Goal: Task Accomplishment & Management: Use online tool/utility

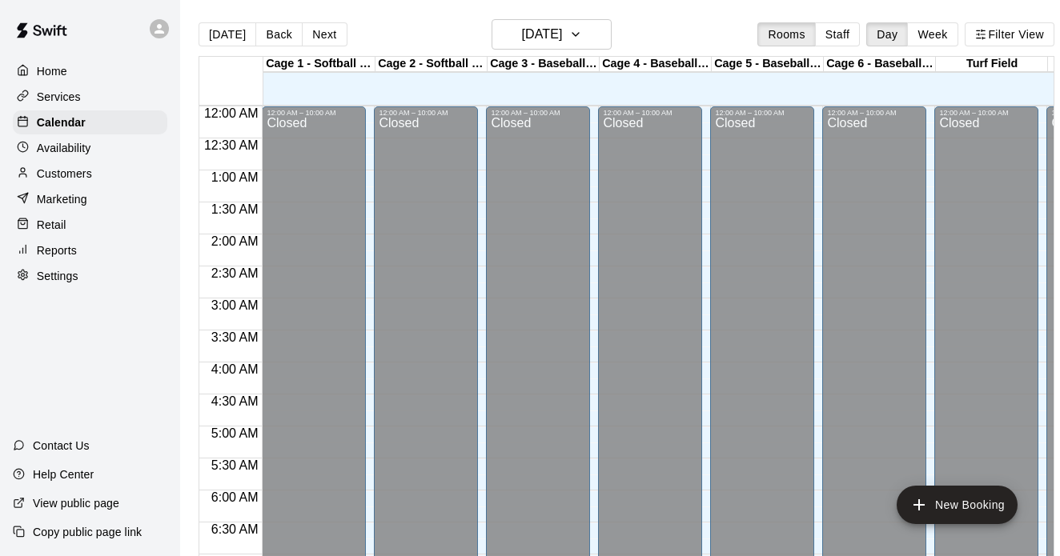
scroll to position [1021, 0]
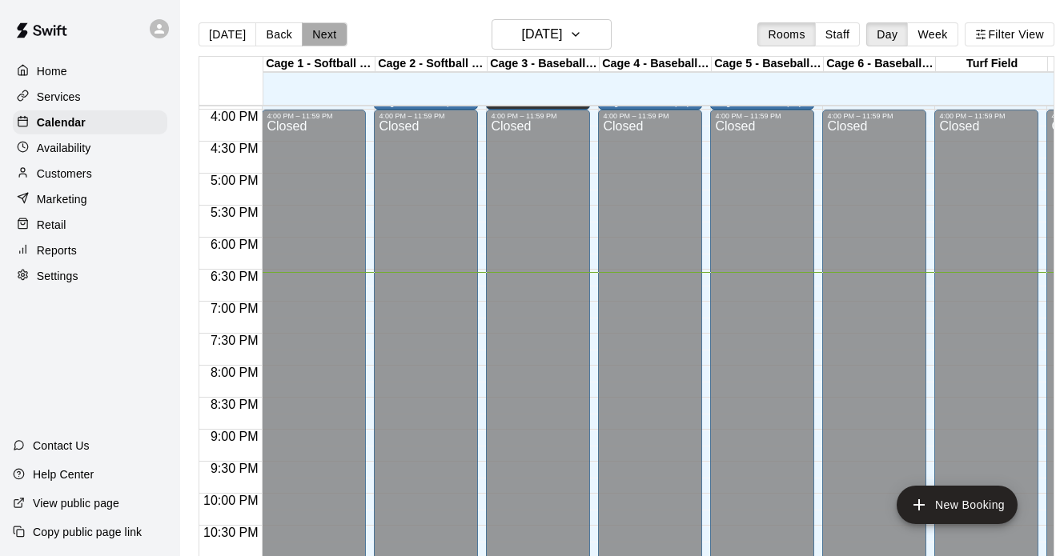
click at [323, 42] on button "Next" at bounding box center [324, 34] width 45 height 24
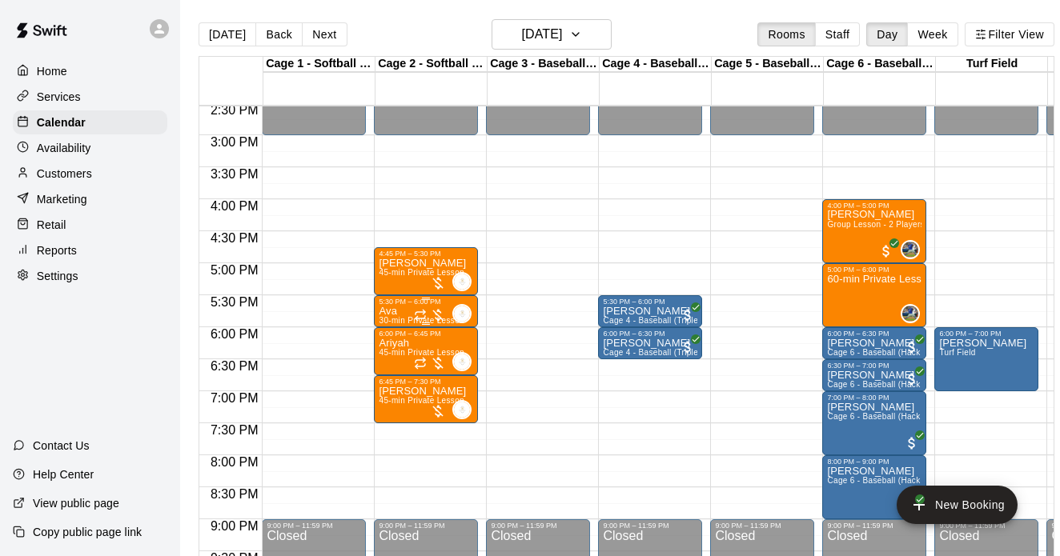
scroll to position [0, 2]
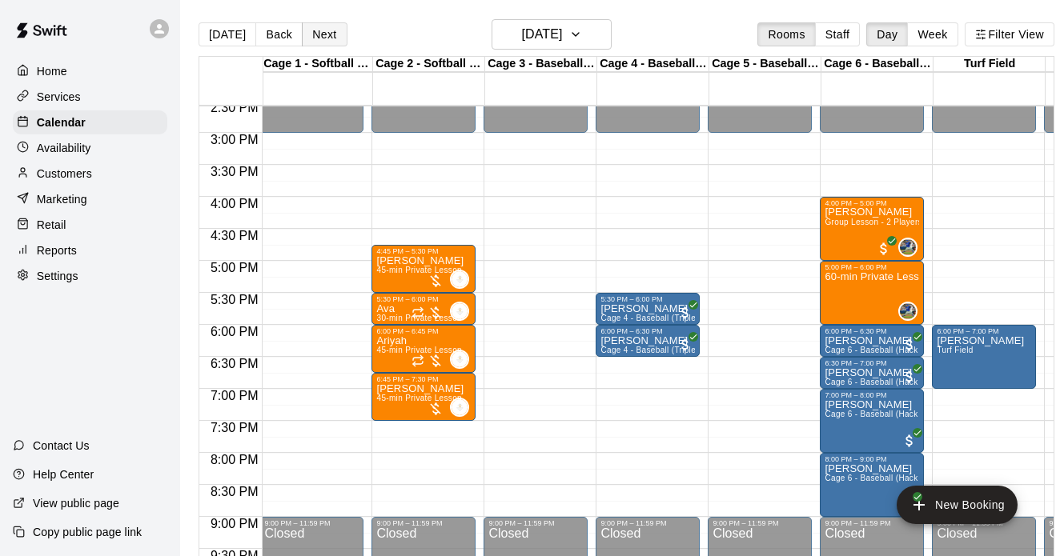
click at [330, 42] on button "Next" at bounding box center [324, 34] width 45 height 24
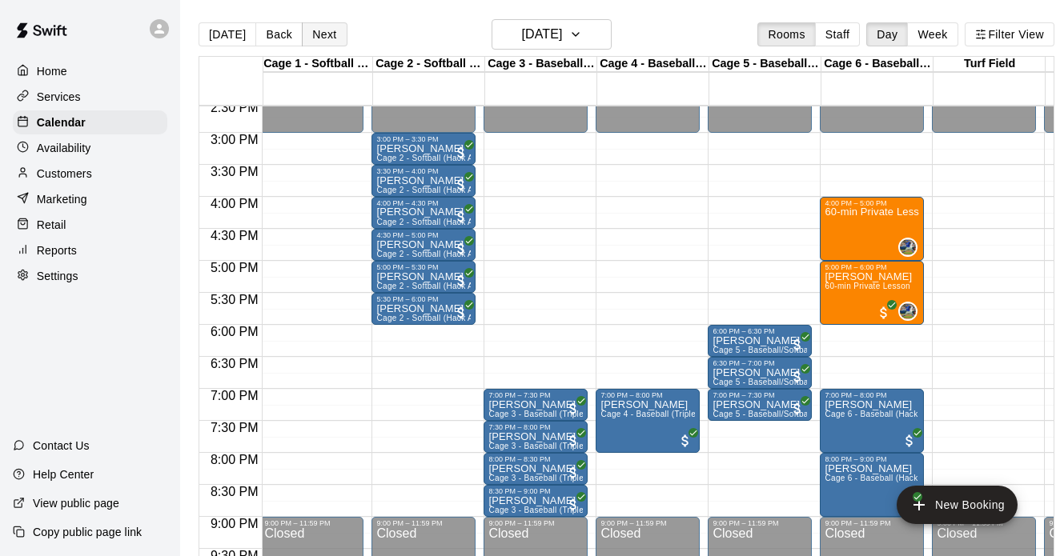
click at [328, 42] on button "Next" at bounding box center [324, 34] width 45 height 24
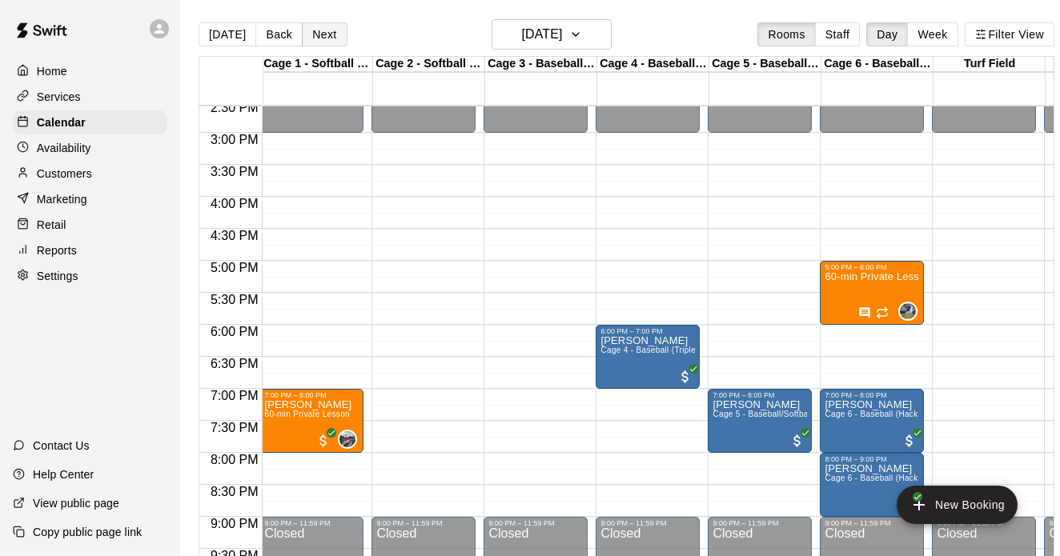
click at [329, 38] on button "Next" at bounding box center [324, 34] width 45 height 24
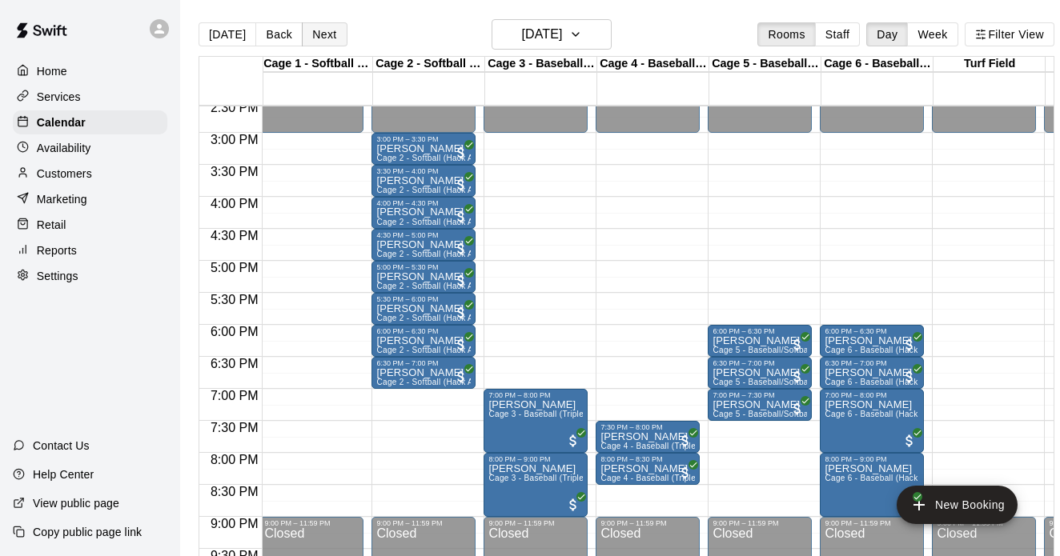
click at [329, 38] on button "Next" at bounding box center [324, 34] width 45 height 24
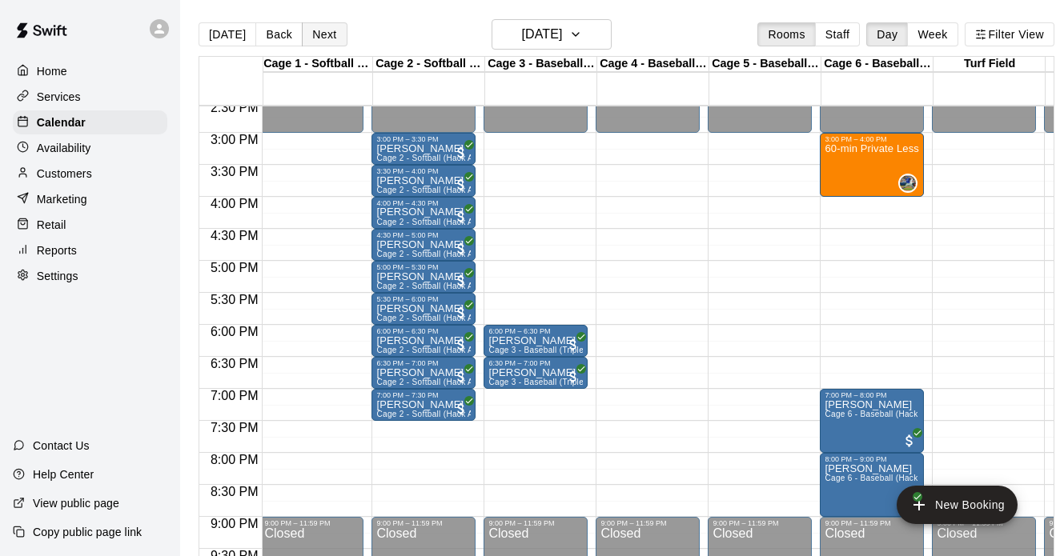
click at [332, 44] on button "Next" at bounding box center [324, 34] width 45 height 24
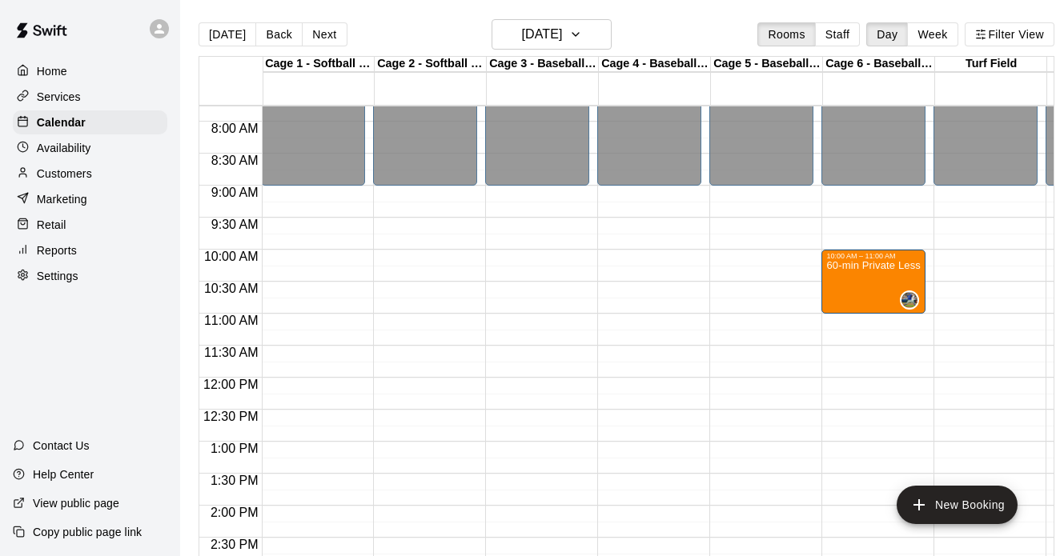
scroll to position [495, 1]
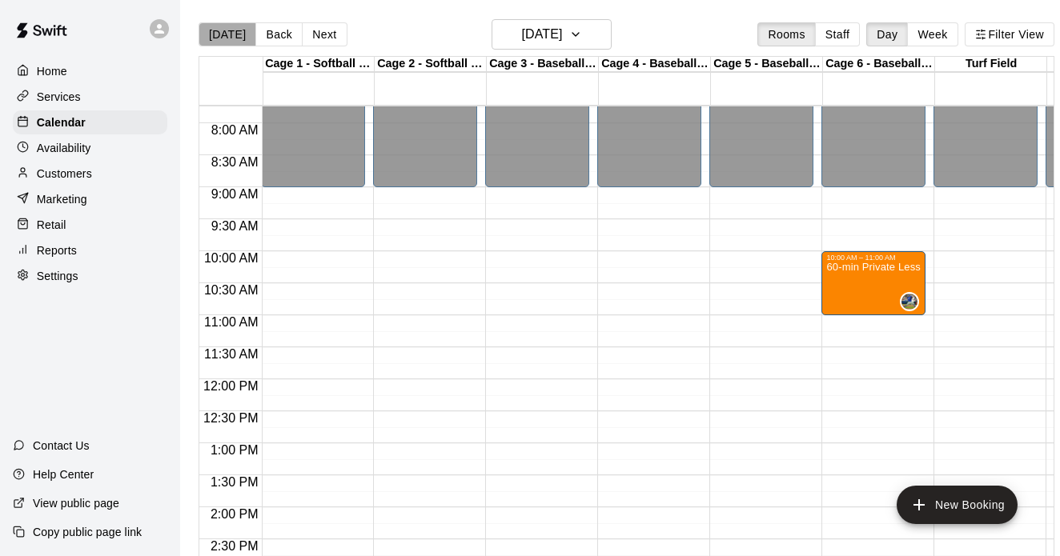
click at [227, 39] on button "[DATE]" at bounding box center [227, 34] width 58 height 24
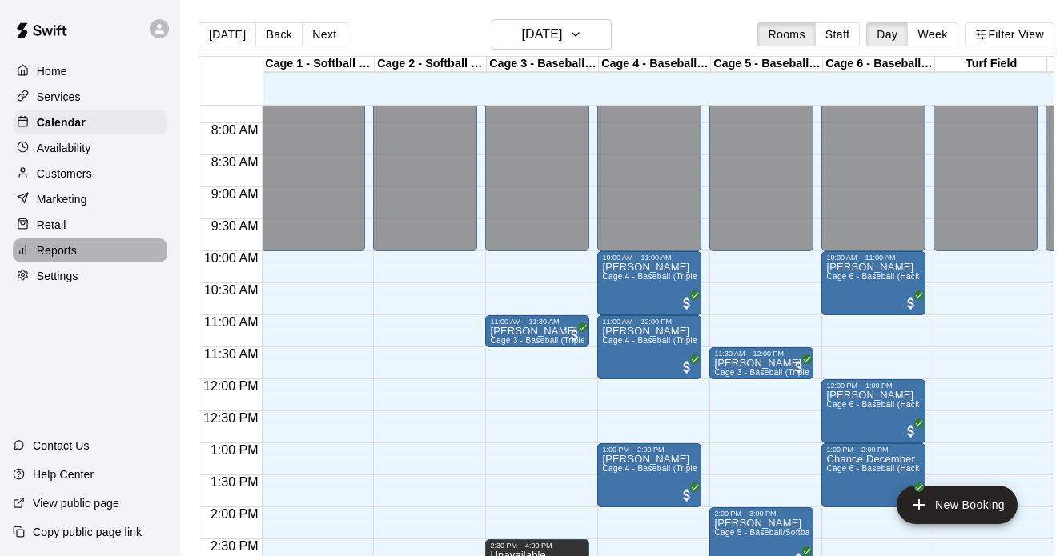
click at [69, 243] on p "Reports" at bounding box center [57, 251] width 40 height 16
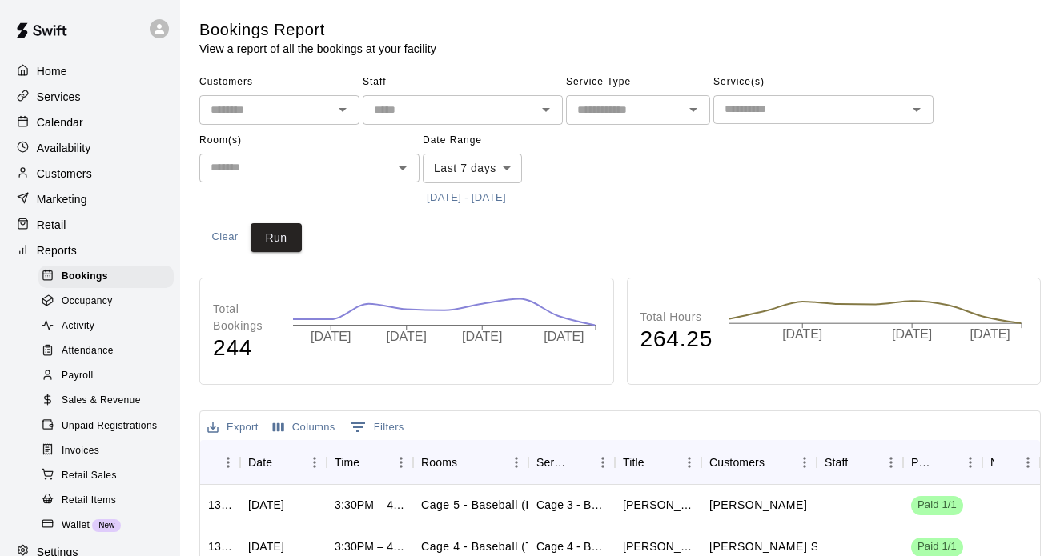
click at [114, 389] on link "Sales & Revenue" at bounding box center [109, 401] width 142 height 25
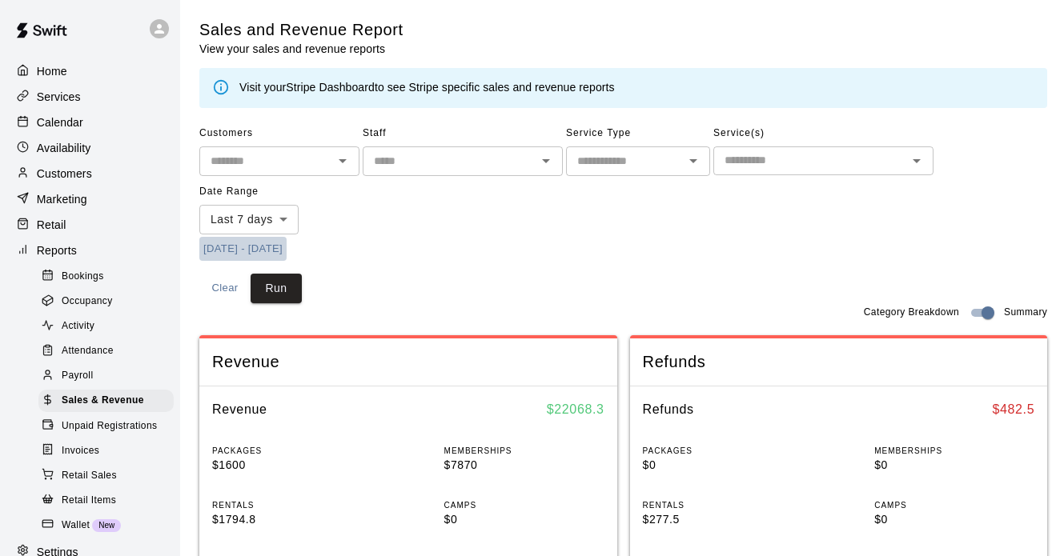
click at [278, 243] on button "[DATE] - [DATE]" at bounding box center [242, 249] width 87 height 25
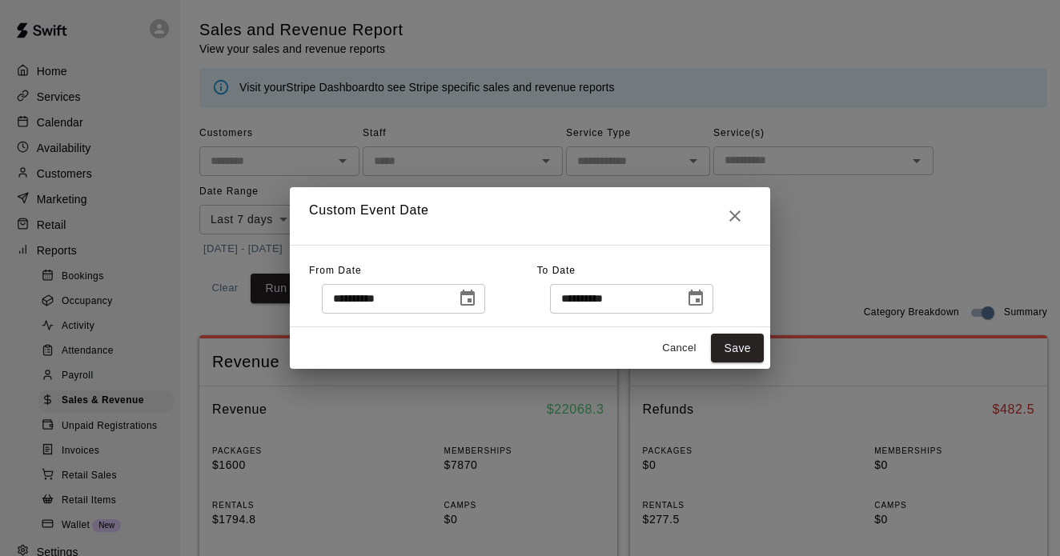
click at [471, 291] on icon "Choose date, selected date is Aug 10, 2025" at bounding box center [467, 298] width 14 height 16
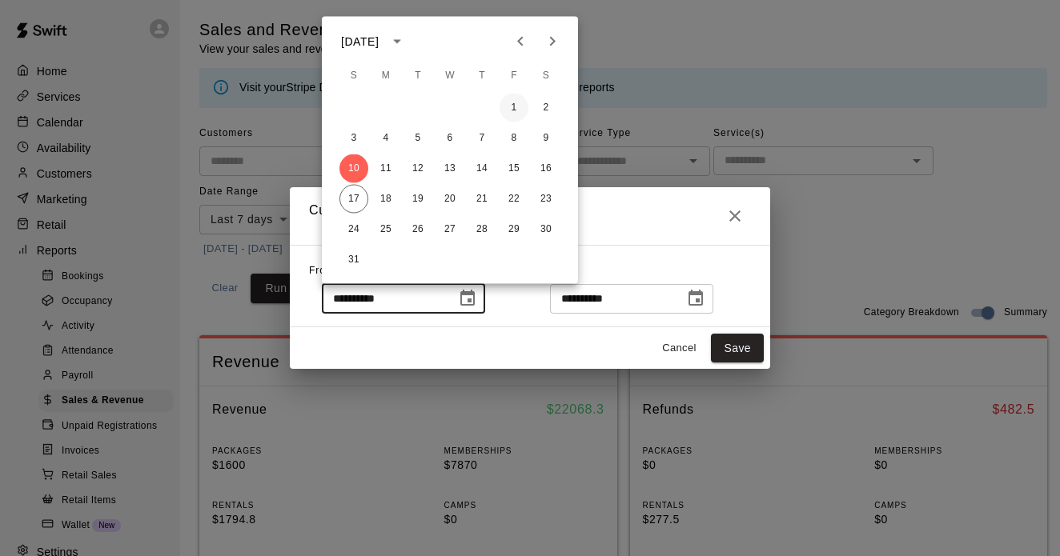
click at [511, 104] on button "1" at bounding box center [513, 108] width 29 height 29
type input "**********"
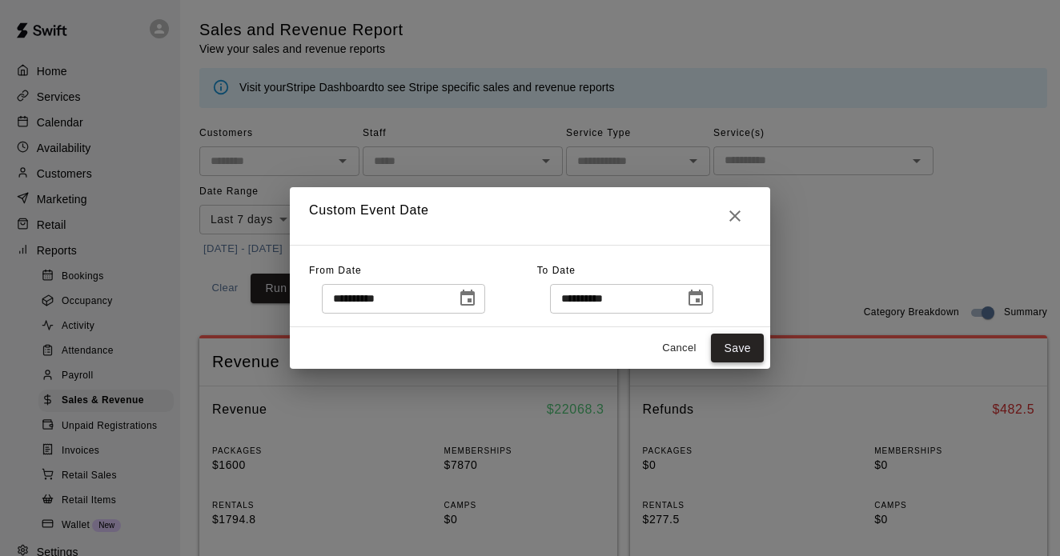
click at [757, 346] on button "Save" at bounding box center [737, 349] width 53 height 30
type input "******"
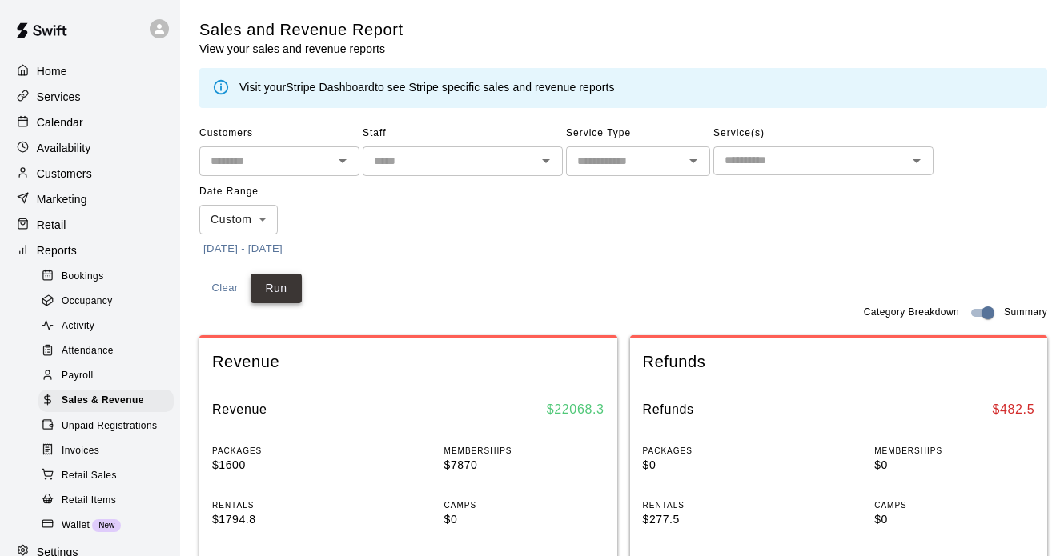
click at [290, 279] on button "Run" at bounding box center [276, 289] width 51 height 30
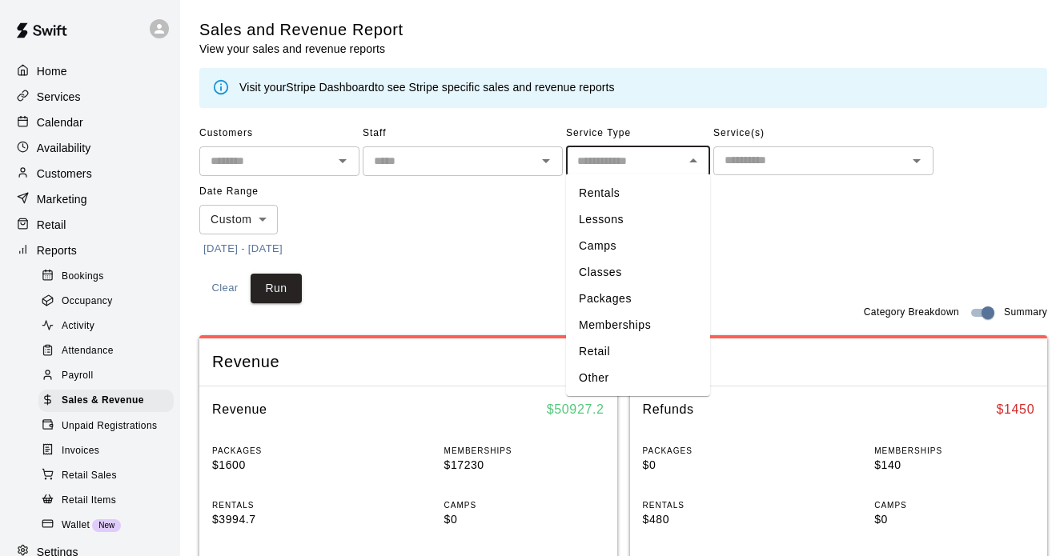
click at [632, 160] on input "text" at bounding box center [625, 161] width 108 height 20
click at [600, 317] on li "Memberships" at bounding box center [638, 325] width 144 height 26
type input "**********"
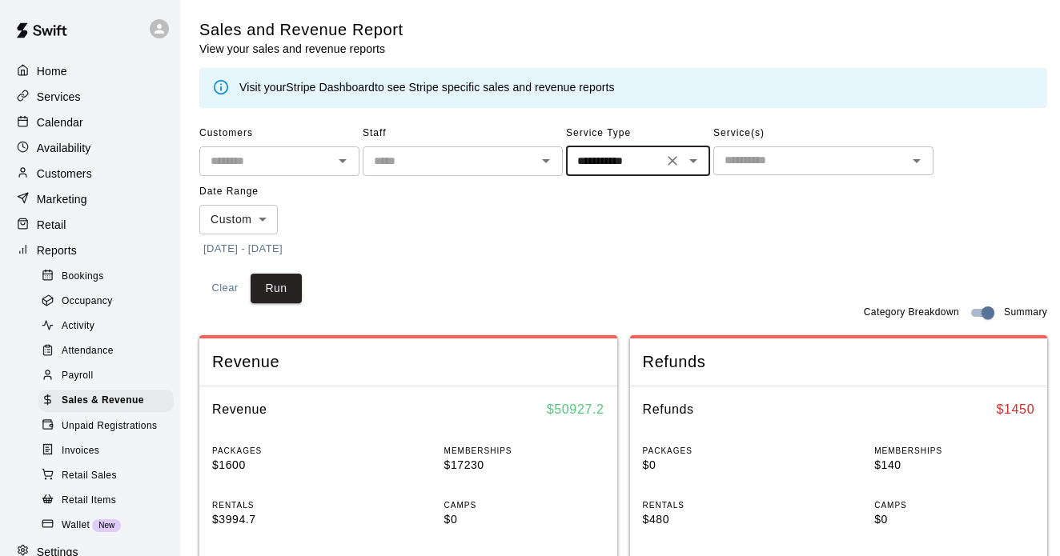
click at [752, 158] on input "text" at bounding box center [810, 160] width 184 height 20
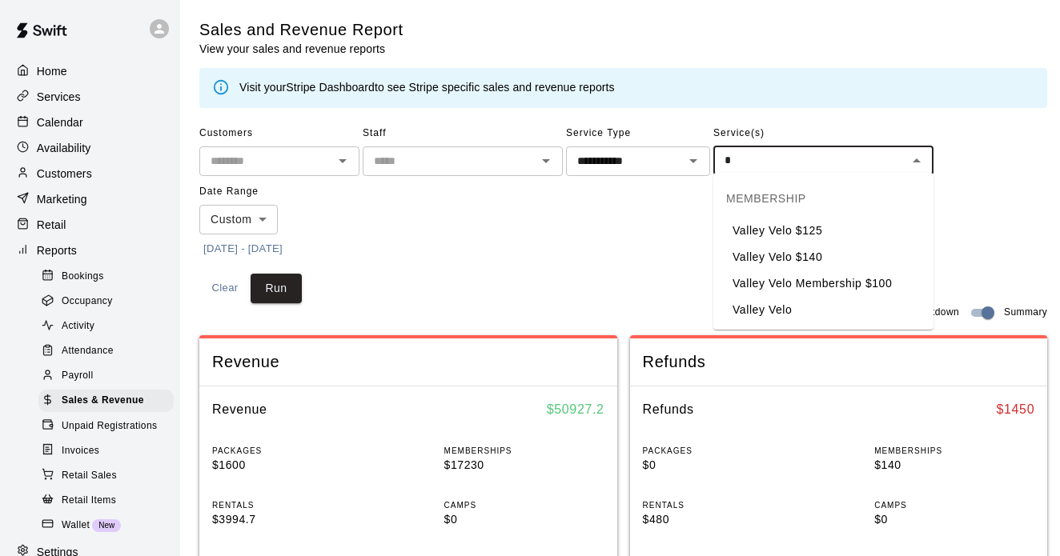
type input "**"
click at [760, 226] on li "Valley Velo $125" at bounding box center [823, 231] width 220 height 26
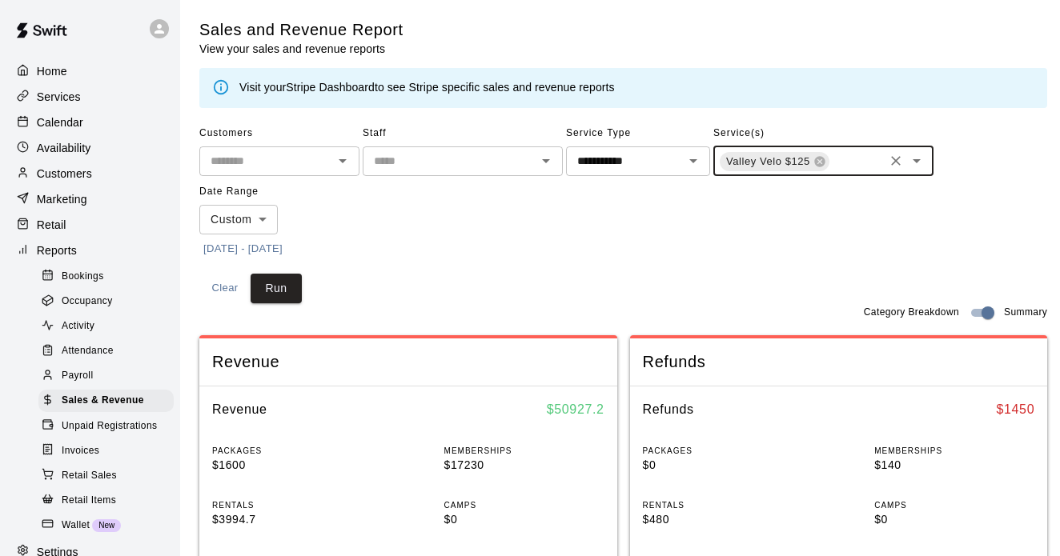
type input "*"
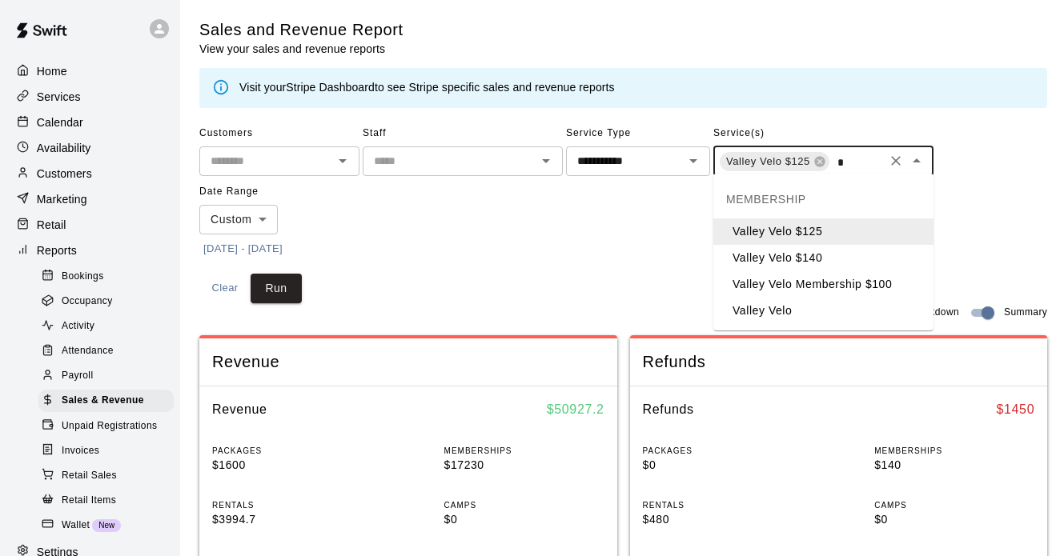
click at [775, 250] on li "Valley Velo $140" at bounding box center [823, 258] width 220 height 26
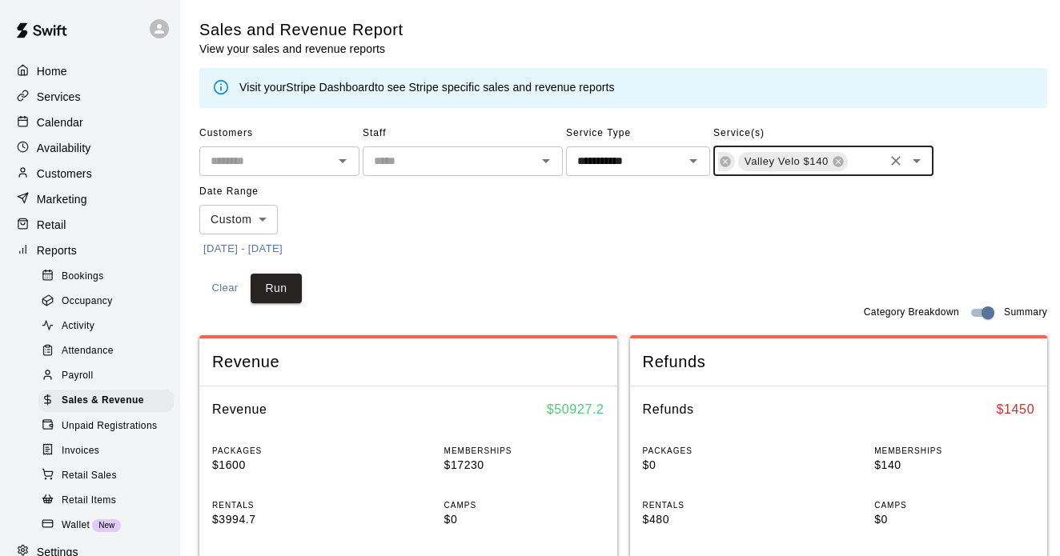
type input "*"
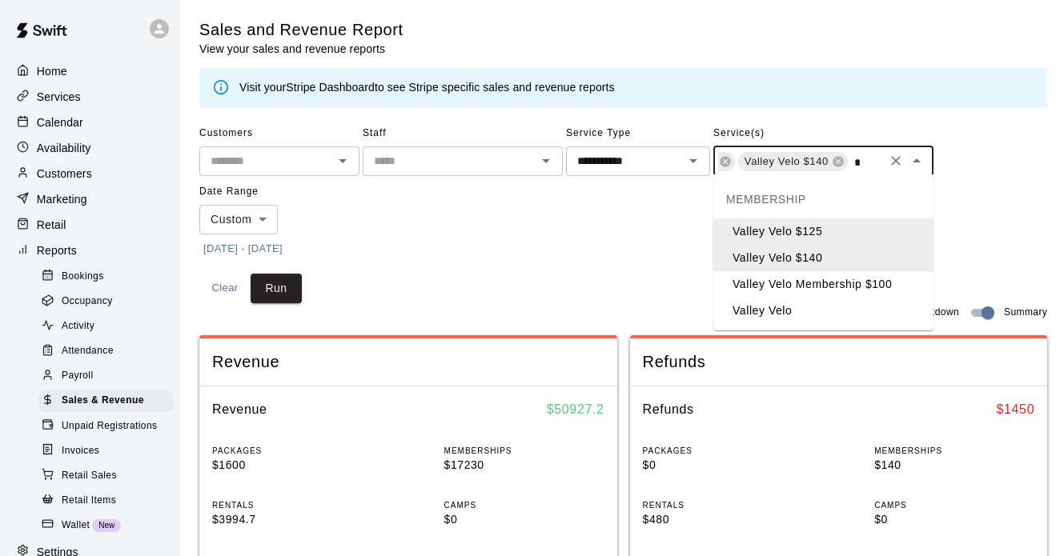
click at [774, 272] on li "Valley Velo Membership $100" at bounding box center [823, 284] width 220 height 26
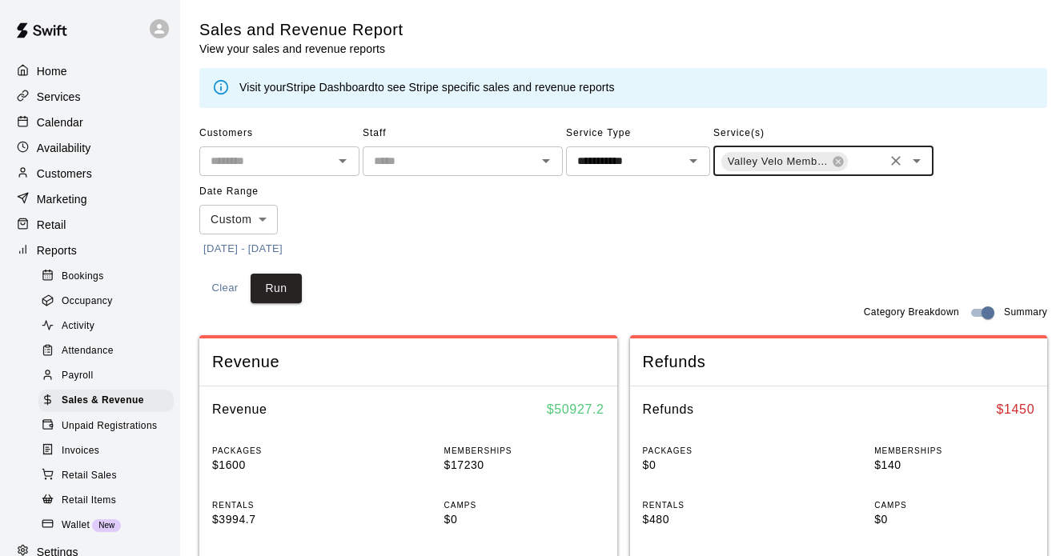
type input "*"
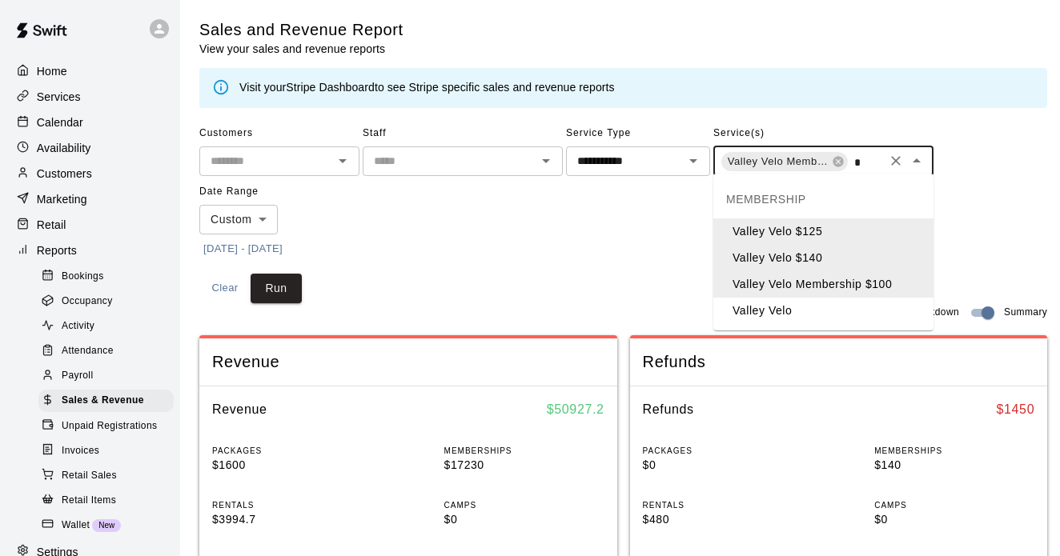
click at [777, 304] on li "Valley Velo" at bounding box center [823, 311] width 220 height 26
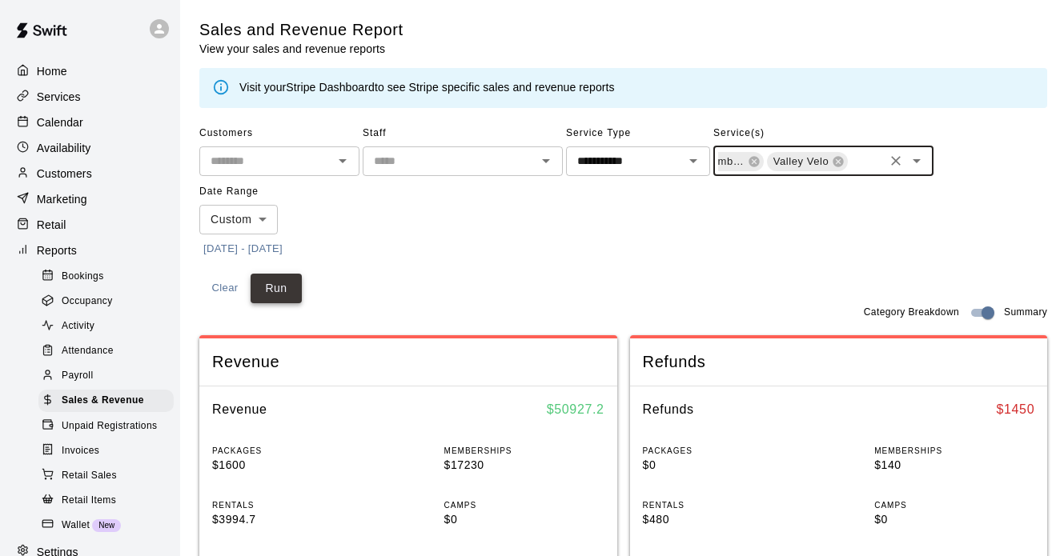
click at [285, 276] on button "Run" at bounding box center [276, 289] width 51 height 30
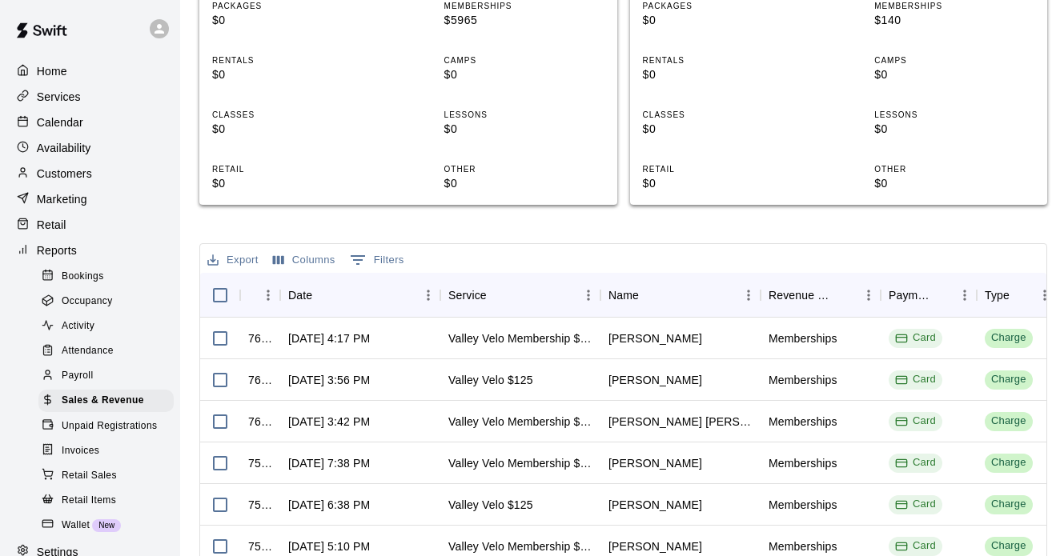
scroll to position [0, 0]
